Goal: Task Accomplishment & Management: Complete application form

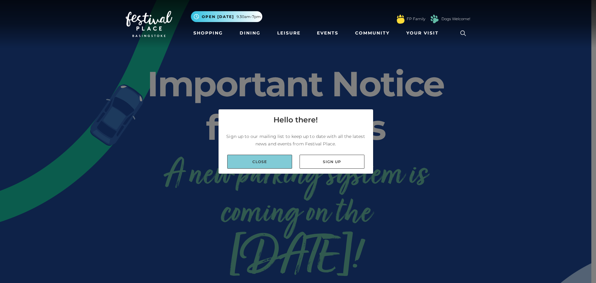
click at [273, 160] on link "Close" at bounding box center [259, 162] width 65 height 14
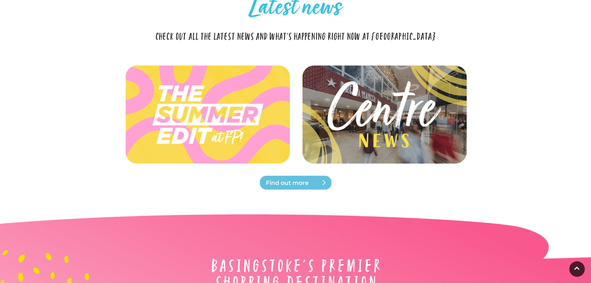
scroll to position [1633, 0]
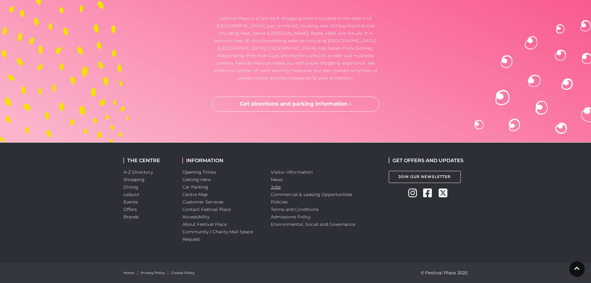
click at [276, 186] on link "Jobs" at bounding box center [276, 187] width 10 height 6
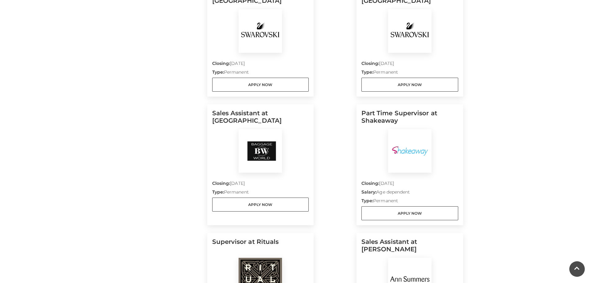
scroll to position [357, 0]
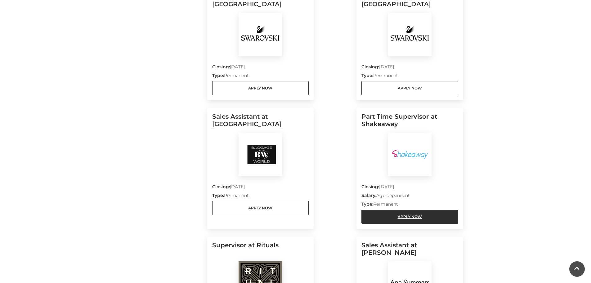
click at [406, 217] on link "Apply Now" at bounding box center [409, 216] width 97 height 14
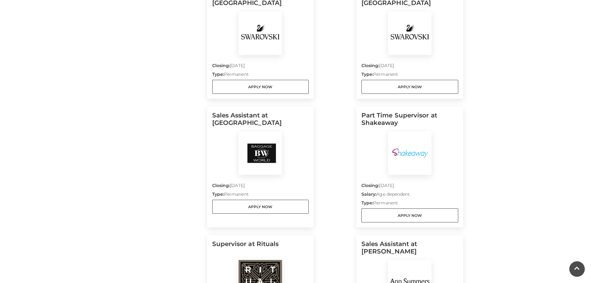
scroll to position [0, 0]
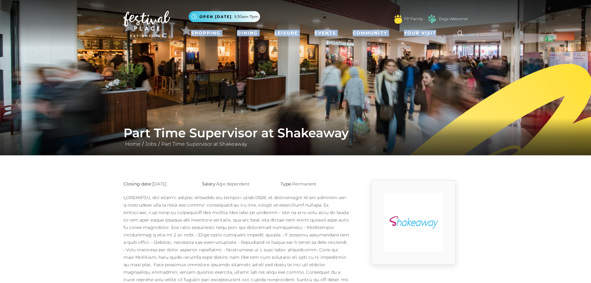
drag, startPoint x: 590, startPoint y: 4, endPoint x: 580, endPoint y: 35, distance: 32.4
click at [580, 35] on nav "Toggle navigation .st5{fill:none;stroke:#FFFFFF;stroke-width:2.29;stroke-miterl…" at bounding box center [295, 24] width 591 height 48
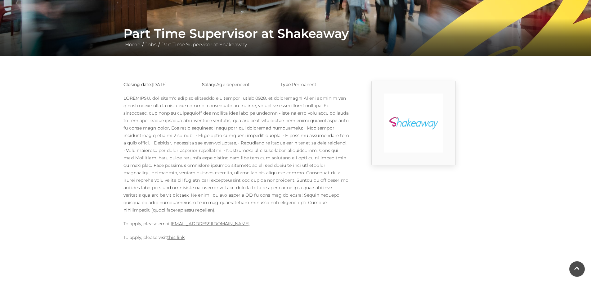
scroll to position [99, 0]
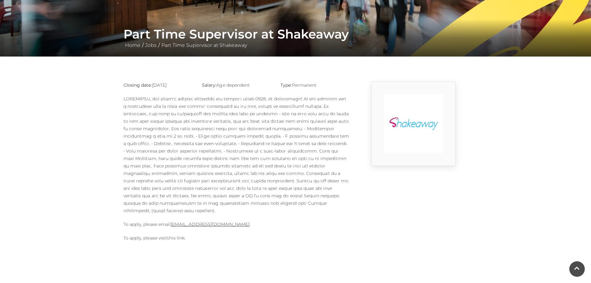
click at [177, 235] on link "this link" at bounding box center [175, 238] width 17 height 6
